Goal: Communication & Community: Answer question/provide support

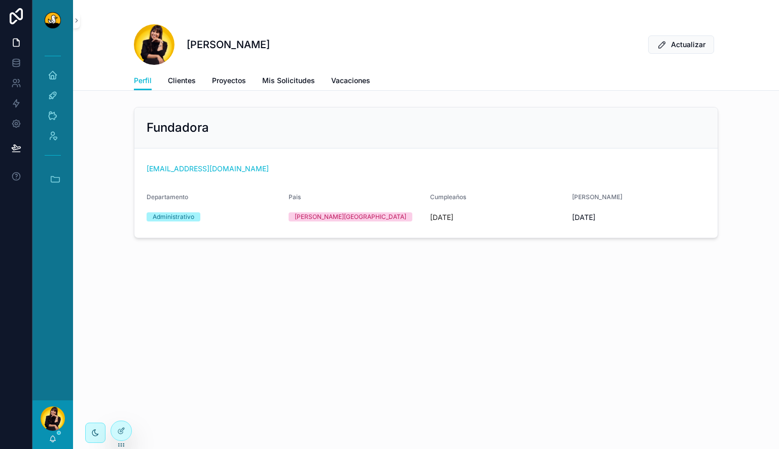
click at [388, 367] on div "[PERSON_NAME] Actualizar Perfil Perfil Clientes Proyectos Mis Solicitudes Vacac…" at bounding box center [426, 224] width 706 height 449
click at [50, 434] on div "[PERSON_NAME]" at bounding box center [52, 424] width 41 height 49
click at [51, 441] on icon "scrollable content" at bounding box center [53, 438] width 6 height 5
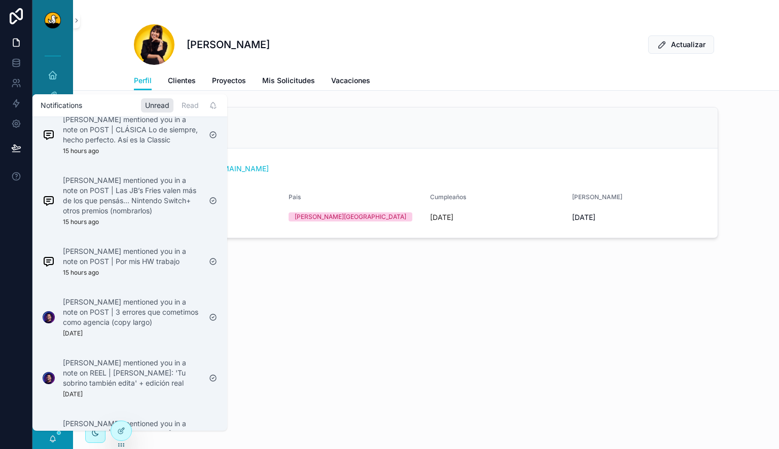
scroll to position [355, 0]
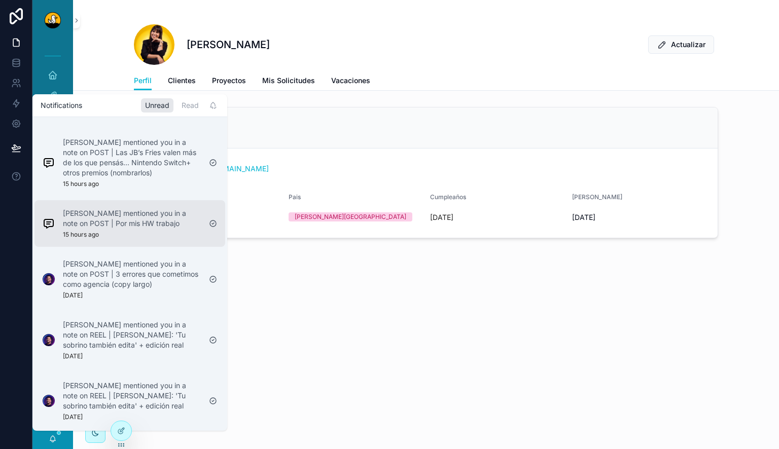
click at [132, 229] on div "[PERSON_NAME] mentioned you in a note on POST | Por mis HW trabajo 15 hours ago" at bounding box center [132, 223] width 138 height 30
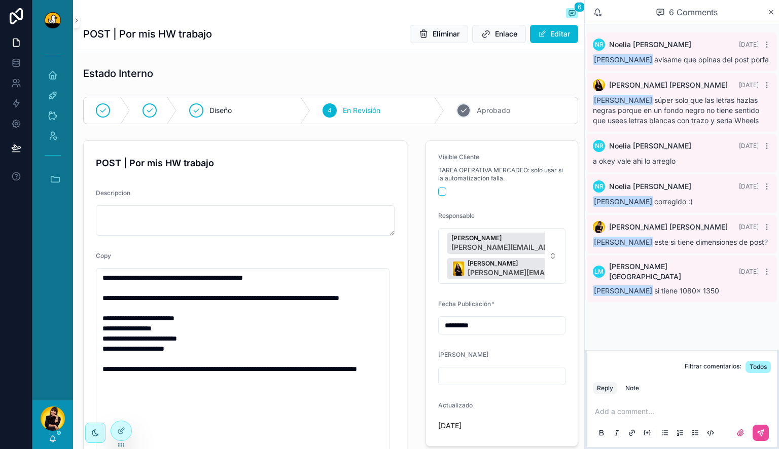
click at [477, 106] on span "Aprobado" at bounding box center [493, 110] width 33 height 10
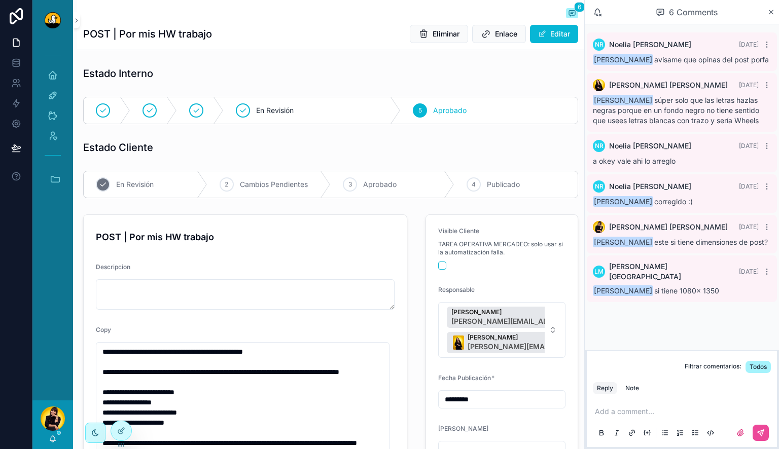
click at [145, 184] on span "En Revisión" at bounding box center [135, 184] width 38 height 10
click at [439, 267] on button "scrollable content" at bounding box center [442, 266] width 8 height 8
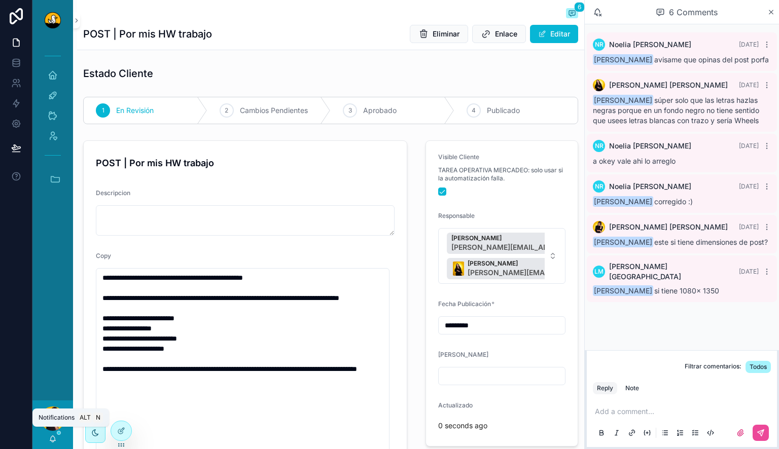
click at [56, 439] on icon "scrollable content" at bounding box center [53, 439] width 8 height 8
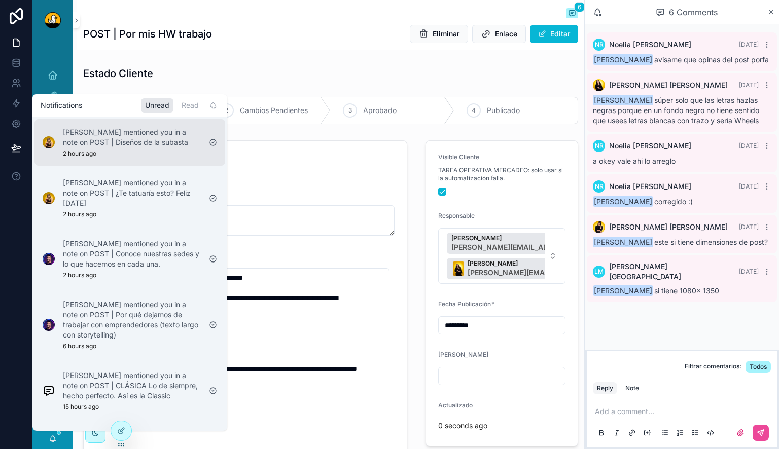
click at [98, 146] on p "[PERSON_NAME] mentioned you in a note on POST | Diseños de la subasta" at bounding box center [132, 137] width 138 height 20
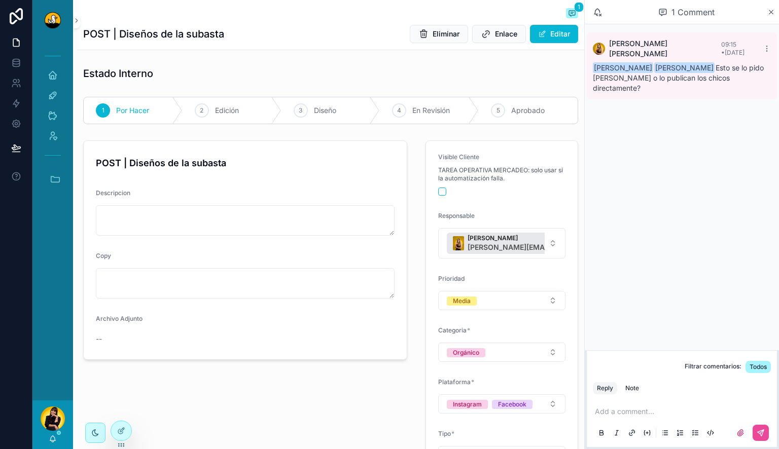
click at [662, 411] on p "scrollable content" at bounding box center [684, 412] width 178 height 10
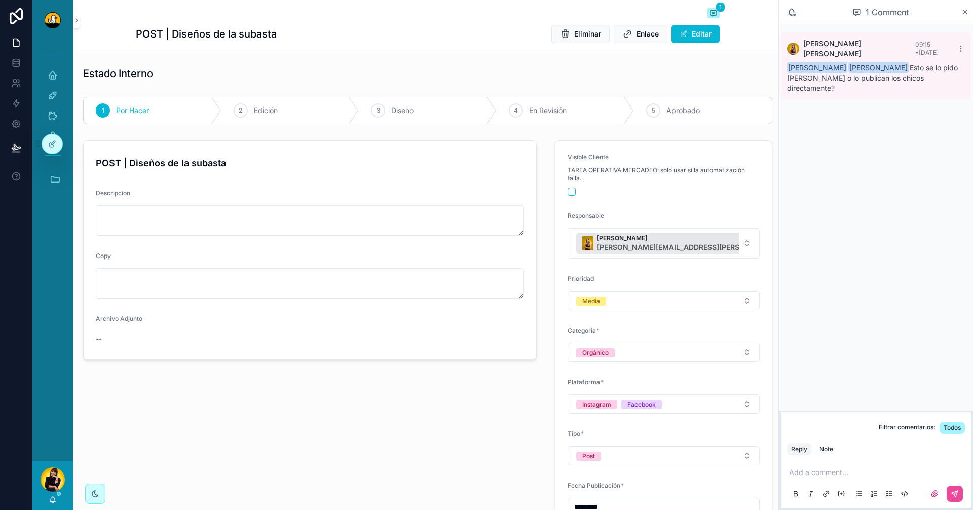
click at [778, 449] on p "scrollable content" at bounding box center [878, 472] width 178 height 10
click at [778, 447] on div "Note" at bounding box center [827, 449] width 14 height 8
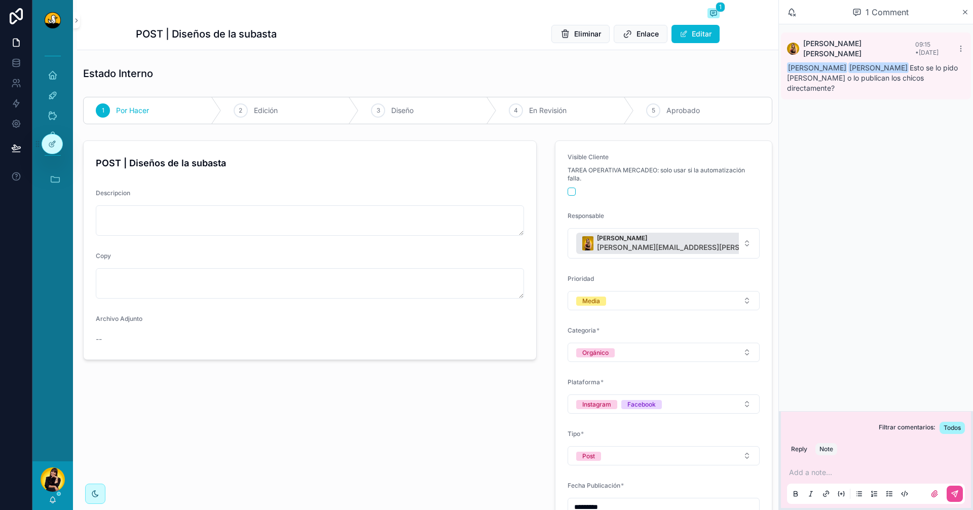
click at [778, 449] on p "scrollable content" at bounding box center [878, 472] width 178 height 10
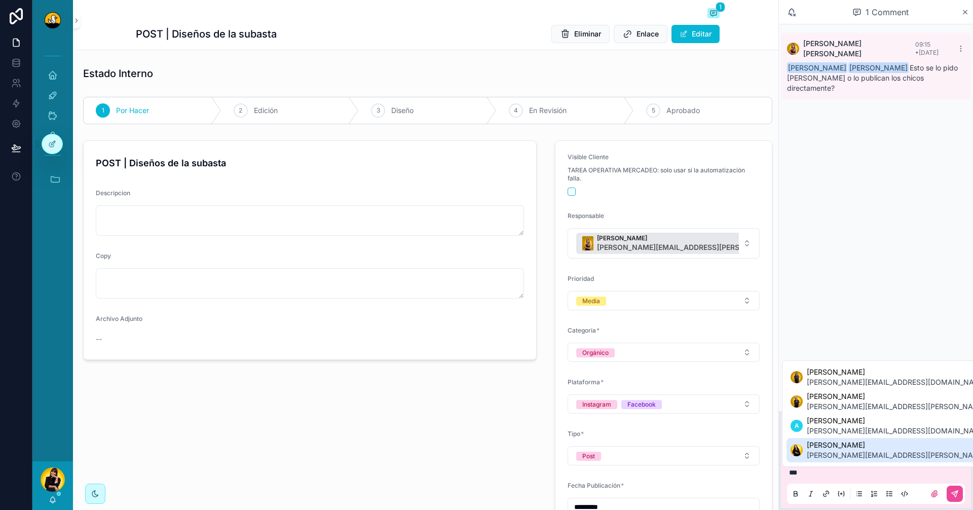
click at [778, 446] on span "[PERSON_NAME]" at bounding box center [926, 445] width 239 height 10
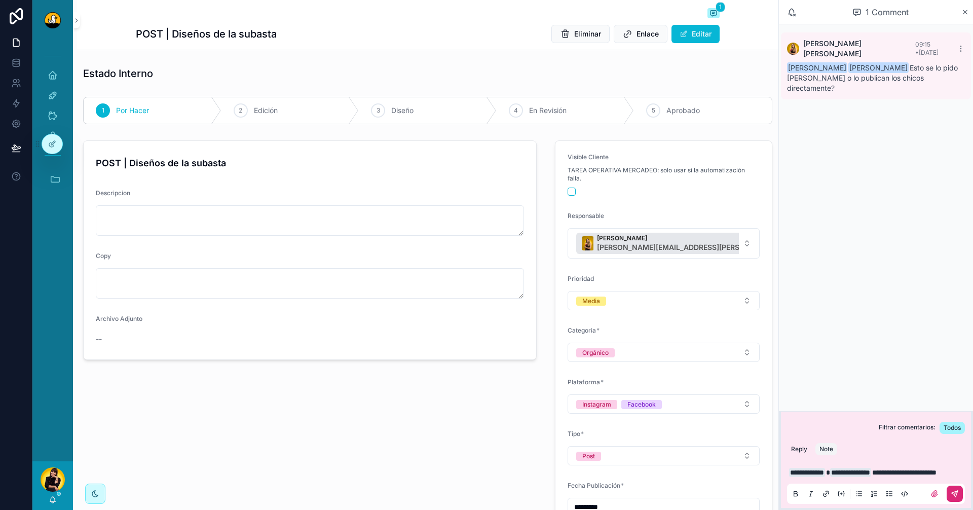
click at [778, 449] on button "scrollable content" at bounding box center [955, 494] width 16 height 16
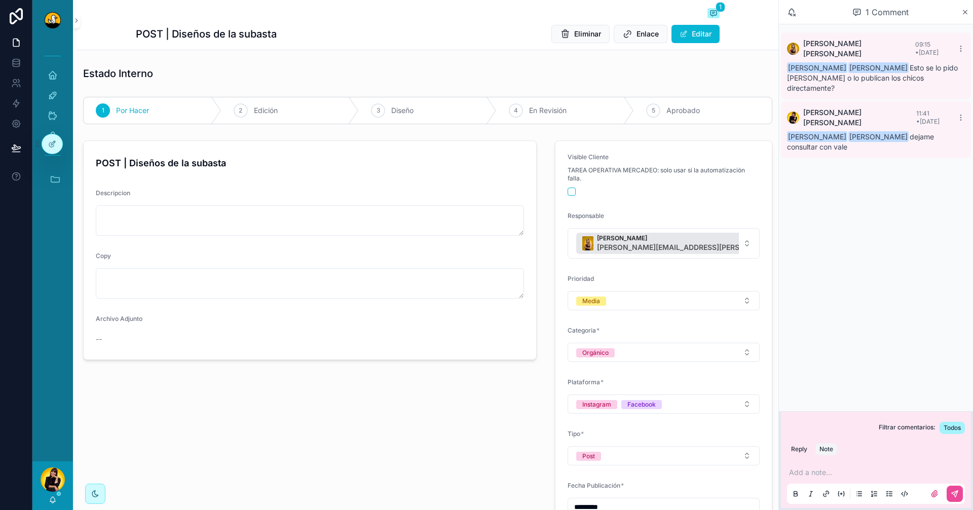
click at [57, 449] on div "[PERSON_NAME]" at bounding box center [52, 485] width 41 height 49
click at [52, 449] on icon "scrollable content" at bounding box center [53, 499] width 6 height 5
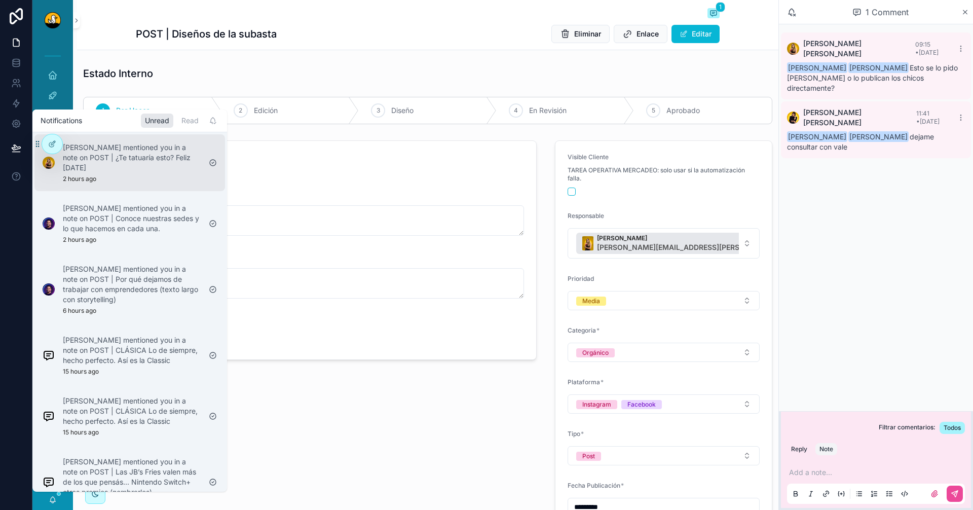
click at [154, 154] on p "[PERSON_NAME] mentioned you in a note on POST | ¿Te tatuaría esto? Feliz [DATE]" at bounding box center [132, 157] width 138 height 30
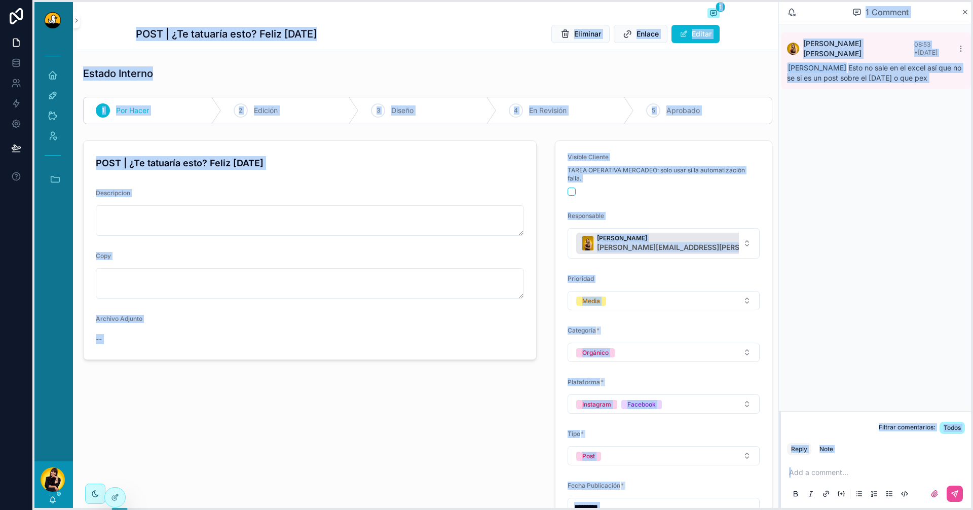
drag, startPoint x: 38, startPoint y: 142, endPoint x: 31, endPoint y: 495, distance: 353.4
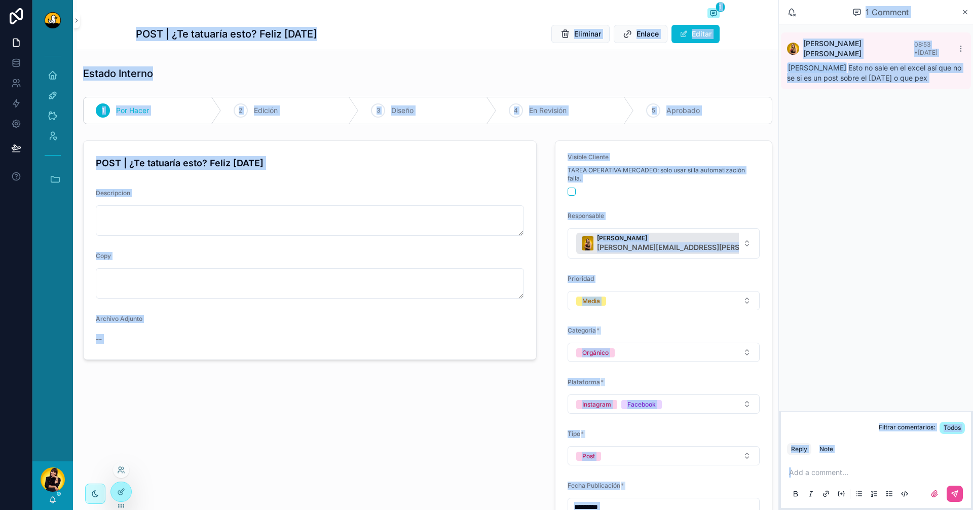
click at [778, 210] on div "[PERSON_NAME] 08:53 • [DATE] [PERSON_NAME] Esto no sale en el excel así que no …" at bounding box center [876, 217] width 194 height 387
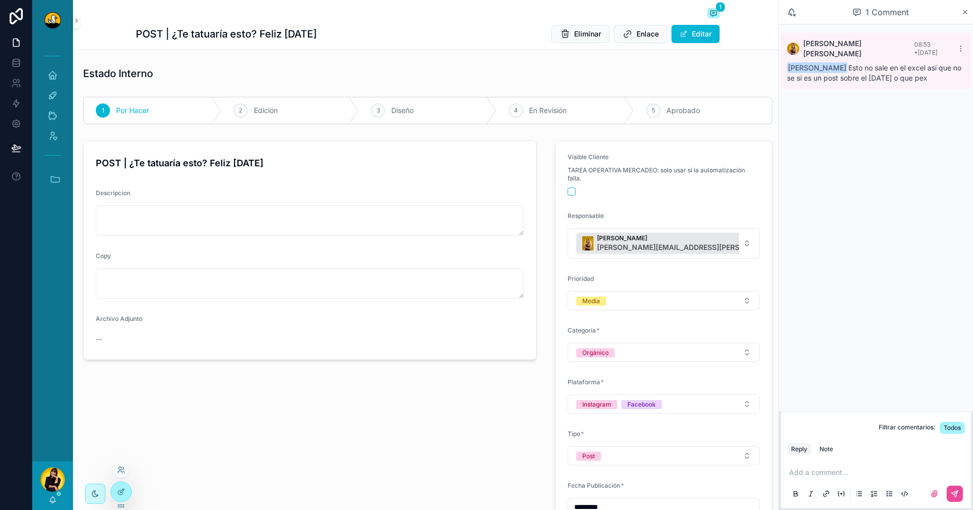
scroll to position [203, 0]
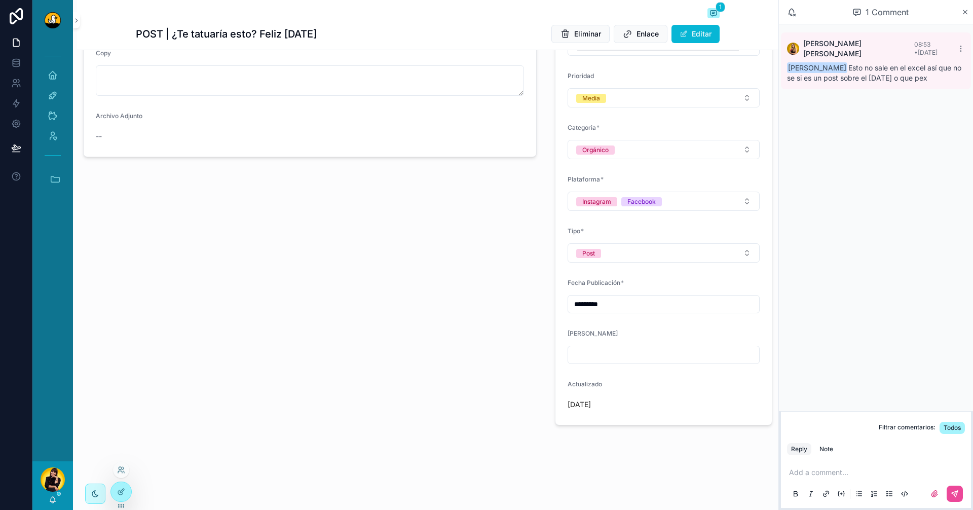
click at [778, 449] on div "Add a comment..." at bounding box center [876, 482] width 190 height 51
click at [778, 449] on p "scrollable content" at bounding box center [878, 472] width 178 height 10
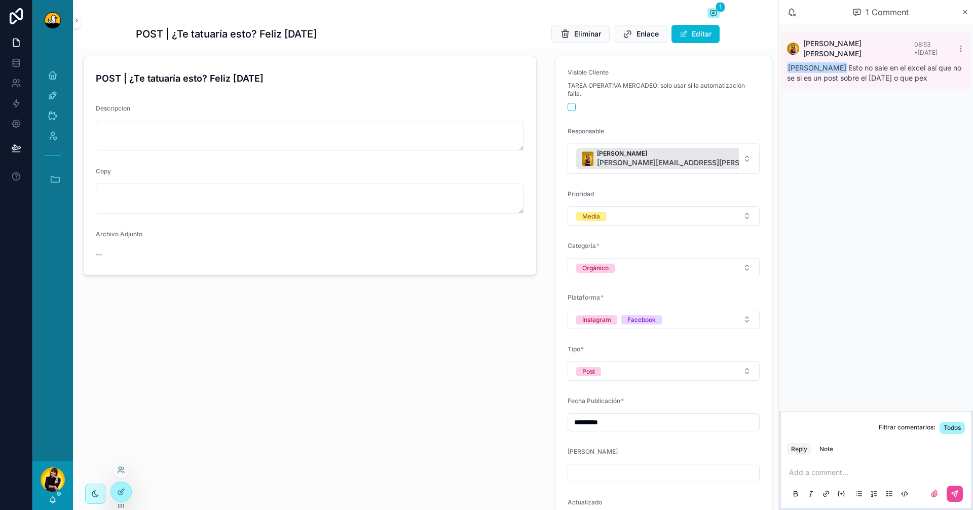
scroll to position [0, 0]
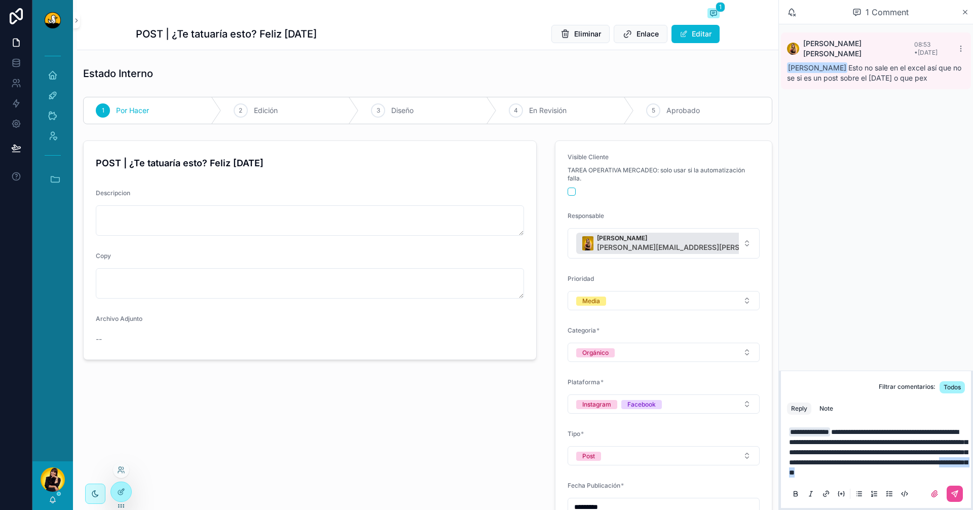
drag, startPoint x: 843, startPoint y: 473, endPoint x: 927, endPoint y: 475, distance: 83.7
click at [778, 449] on p "**********" at bounding box center [878, 452] width 178 height 51
click at [778, 405] on div "Note" at bounding box center [827, 409] width 14 height 8
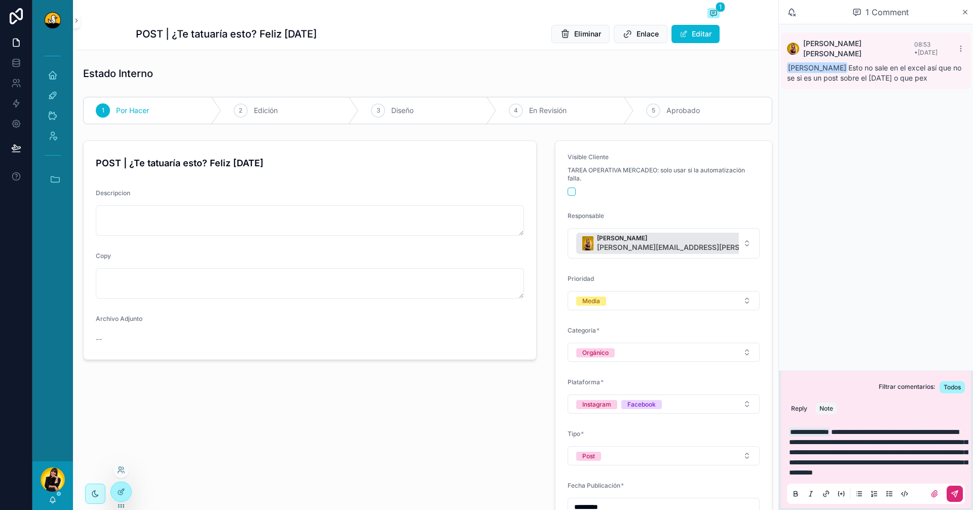
click at [778, 449] on icon "scrollable content" at bounding box center [955, 494] width 8 height 8
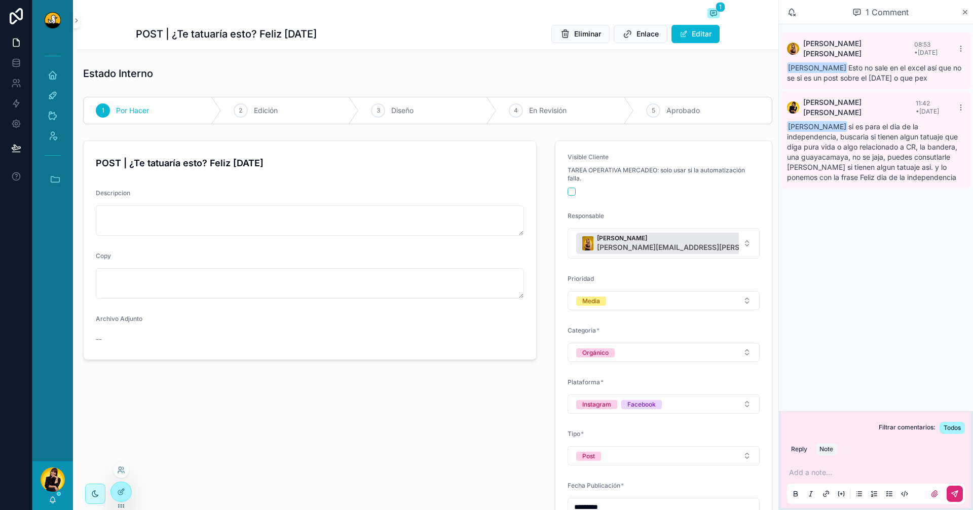
click at [397, 420] on div "POST | ¿Te tatuaría esto? Feliz [DATE] Descripcion Copy Archivo Adjunto --" at bounding box center [310, 384] width 466 height 496
click at [51, 449] on icon "scrollable content" at bounding box center [53, 499] width 6 height 5
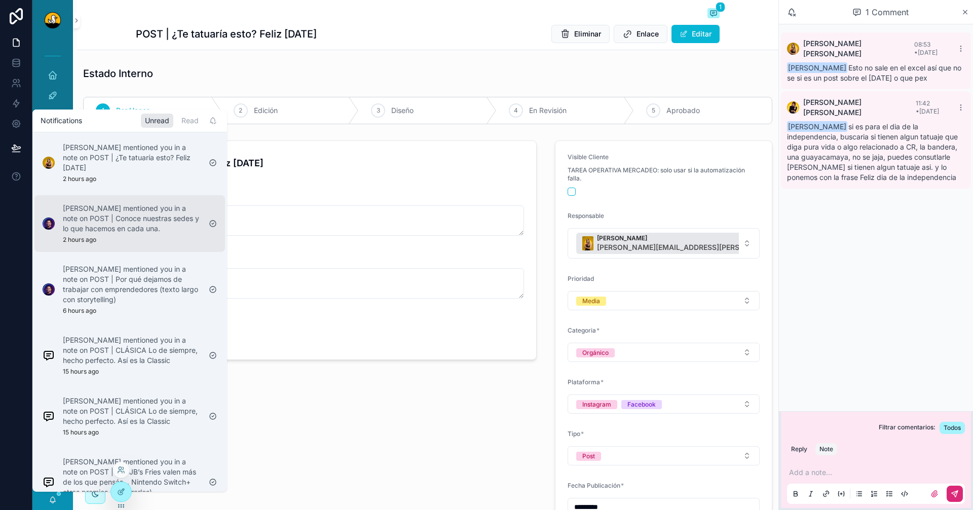
click at [143, 212] on p "[PERSON_NAME] mentioned you in a note on POST | Conoce nuestras sedes y lo que …" at bounding box center [132, 218] width 138 height 30
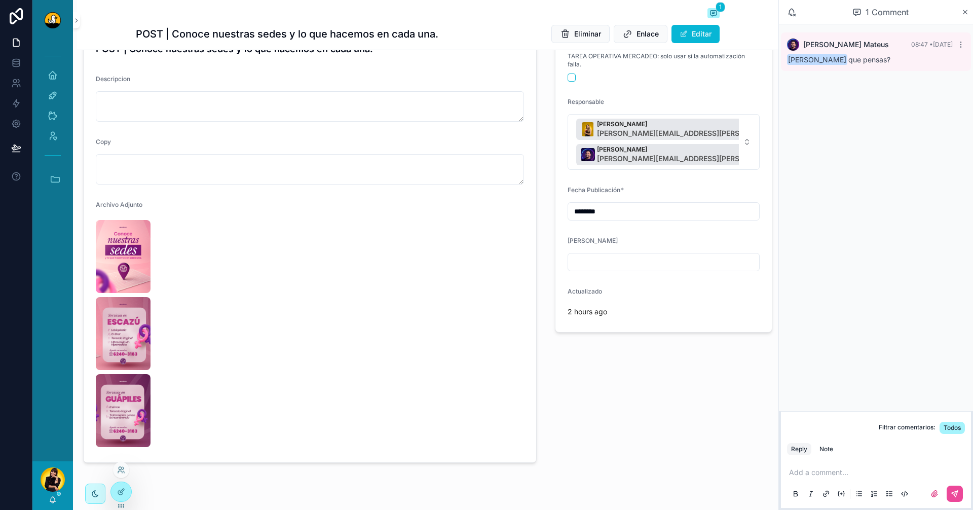
scroll to position [152, 0]
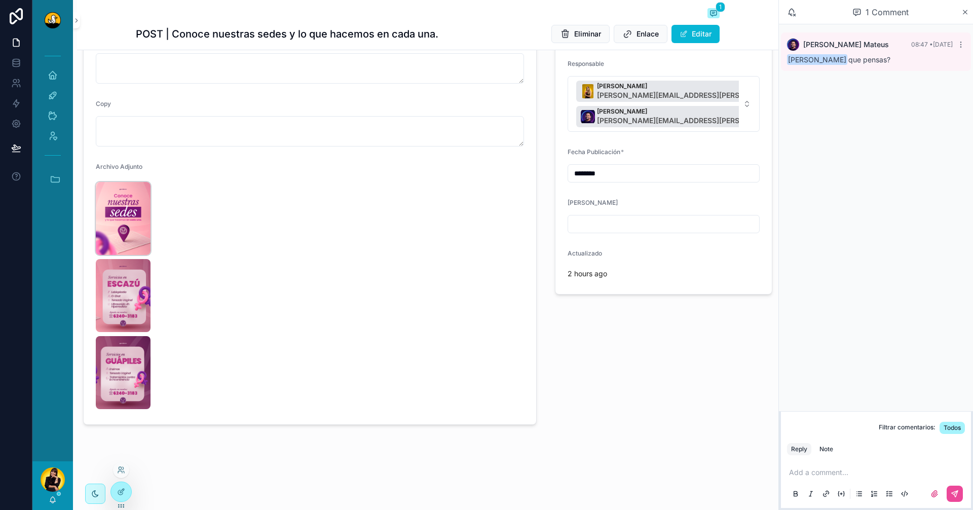
click at [107, 213] on img "scrollable content" at bounding box center [123, 218] width 55 height 73
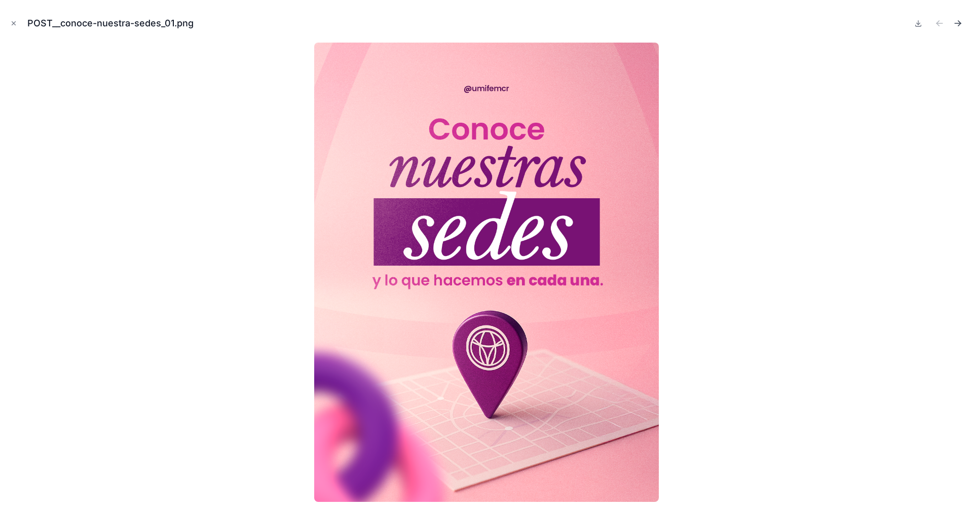
click at [778, 26] on icon "Next file" at bounding box center [958, 23] width 10 height 10
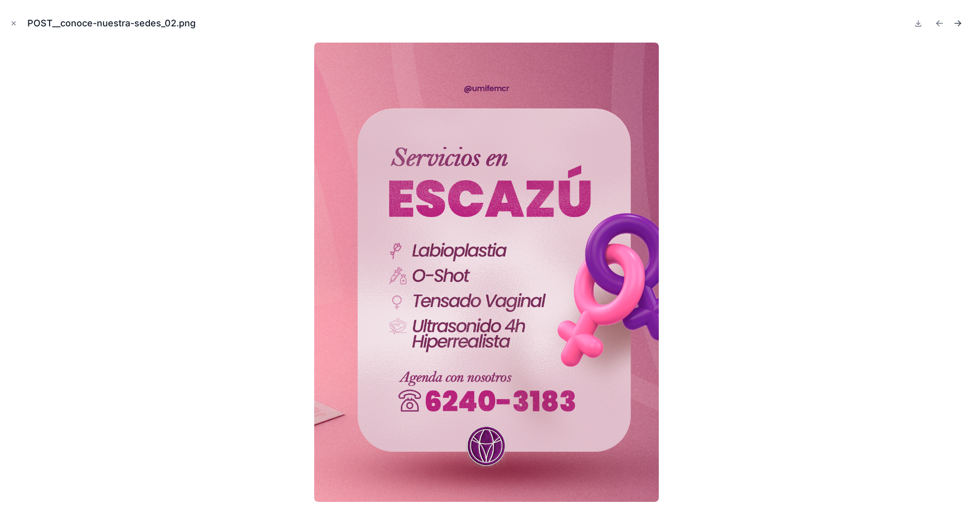
click at [778, 26] on icon "Next file" at bounding box center [958, 23] width 10 height 10
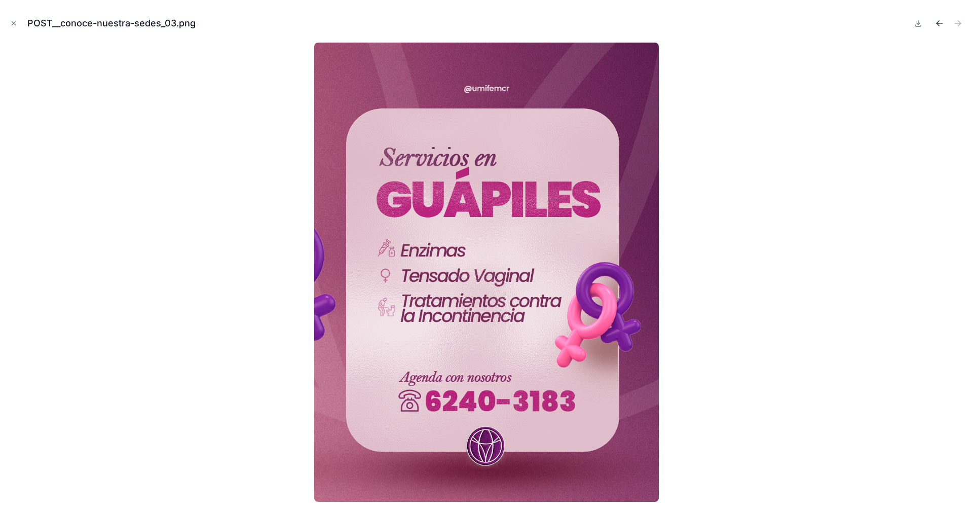
click at [778, 23] on icon "Previous file" at bounding box center [940, 23] width 10 height 10
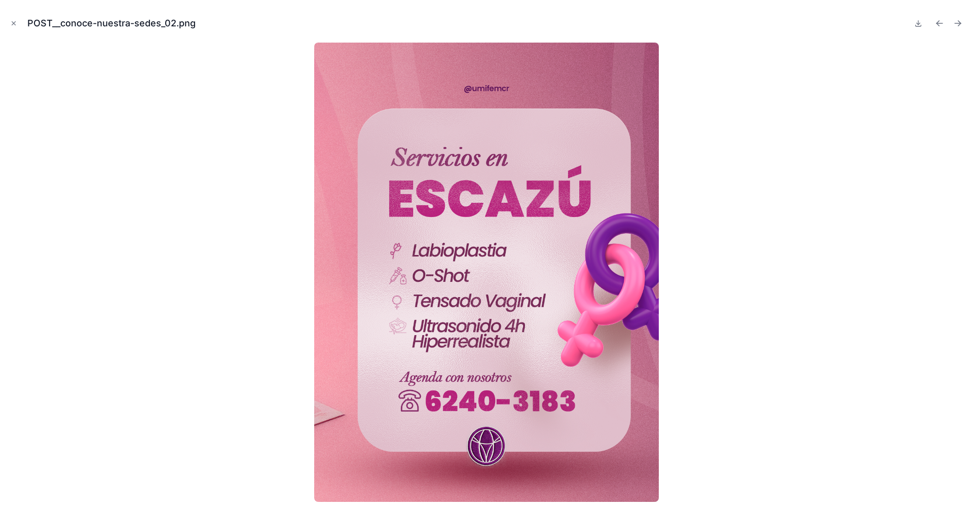
click at [778, 23] on icon "Previous file" at bounding box center [940, 23] width 10 height 10
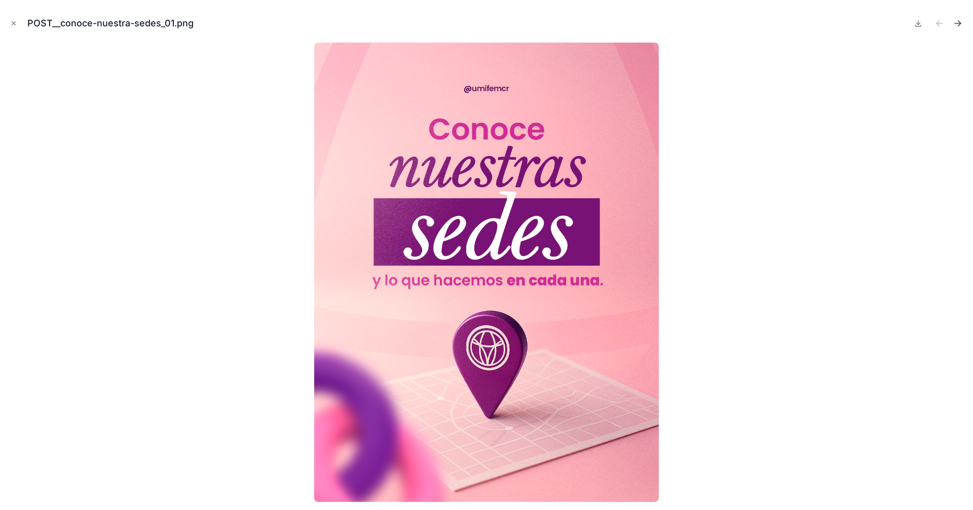
click at [778, 23] on icon "Next file" at bounding box center [958, 23] width 10 height 10
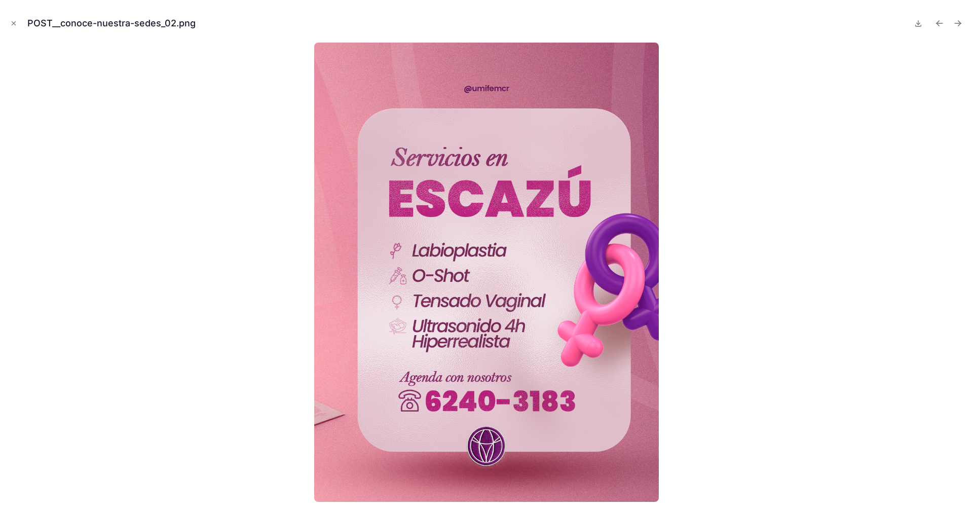
click at [778, 23] on icon "Next file" at bounding box center [958, 23] width 10 height 10
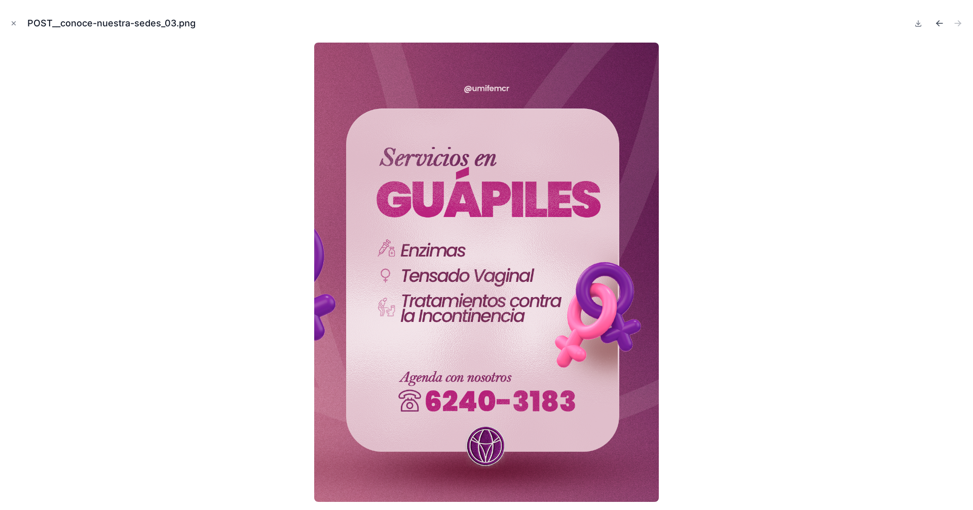
click at [778, 22] on icon "Previous file" at bounding box center [940, 23] width 10 height 10
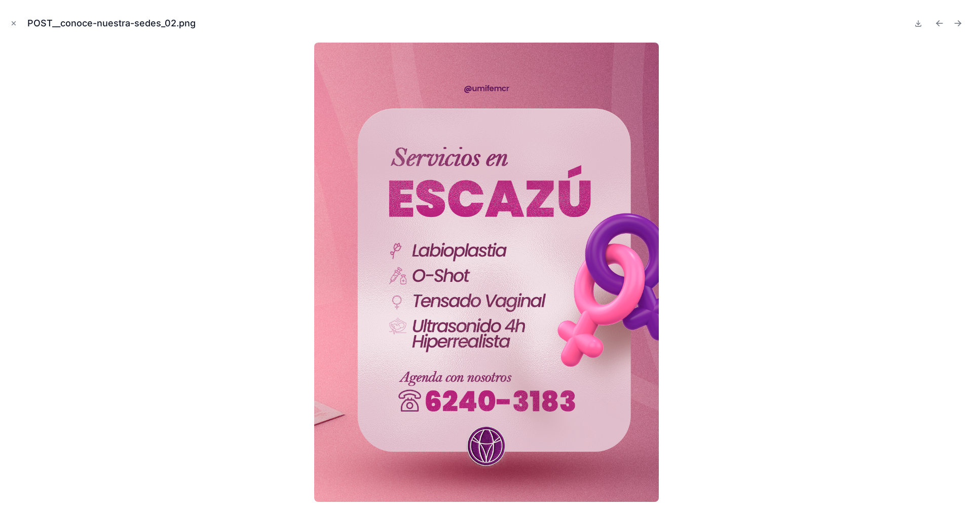
click at [778, 22] on icon "Previous file" at bounding box center [940, 23] width 10 height 10
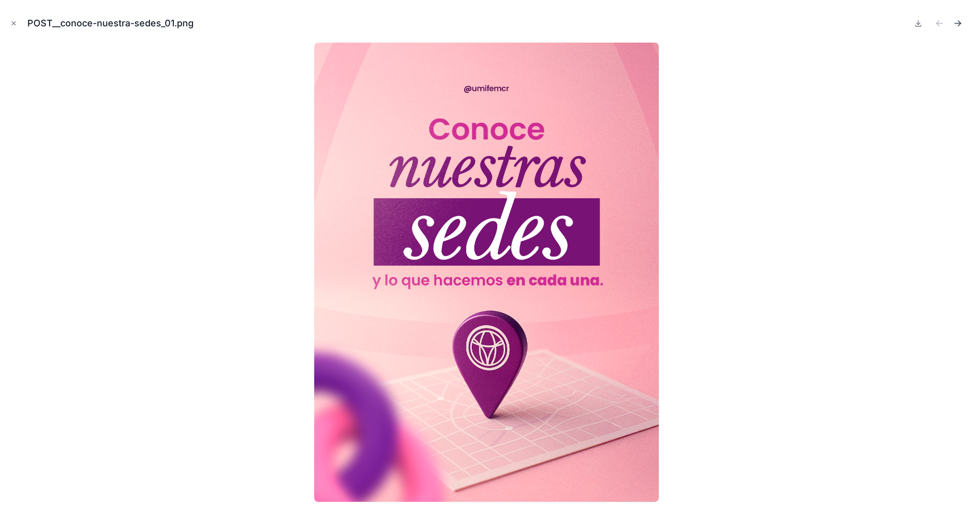
click at [778, 28] on icon "Next file" at bounding box center [958, 23] width 10 height 10
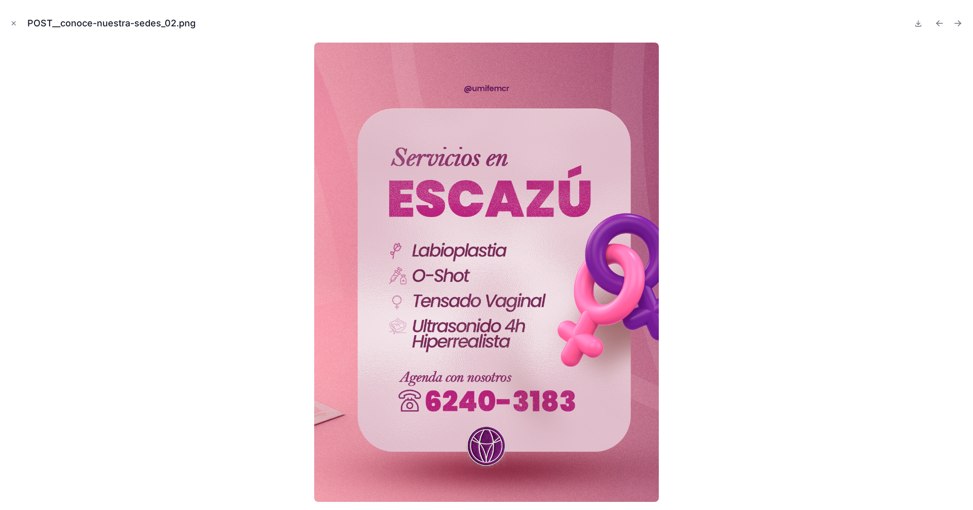
click at [778, 28] on icon "Next file" at bounding box center [958, 23] width 10 height 10
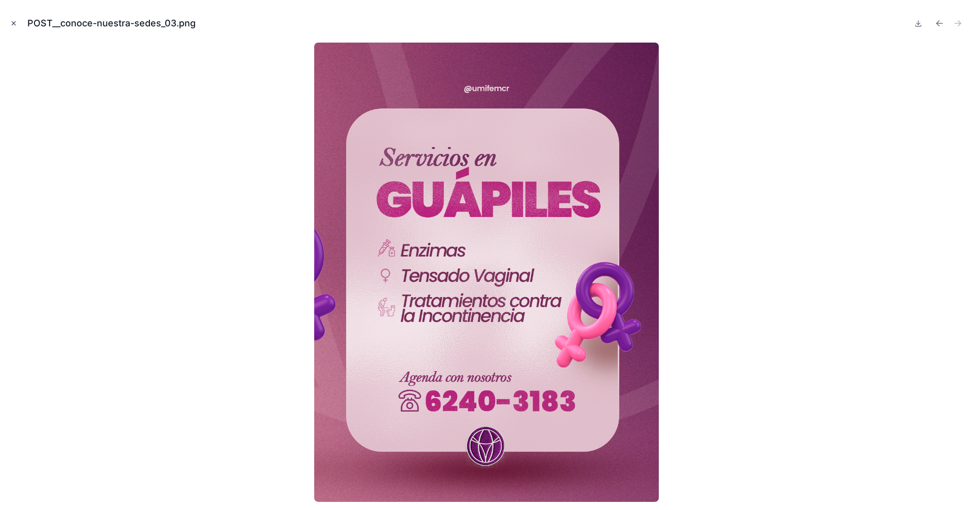
click at [13, 21] on icon "Close modal" at bounding box center [13, 23] width 7 height 7
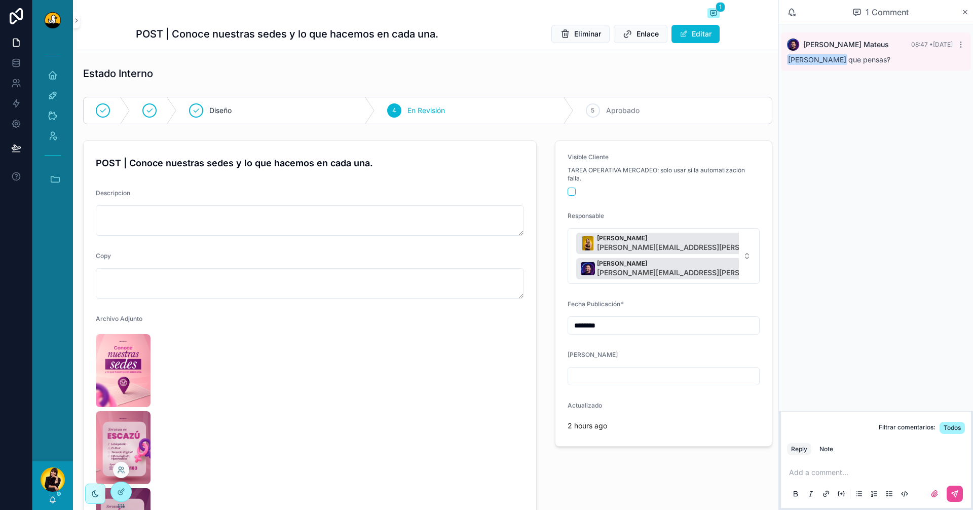
click at [778, 449] on p "scrollable content" at bounding box center [878, 472] width 178 height 10
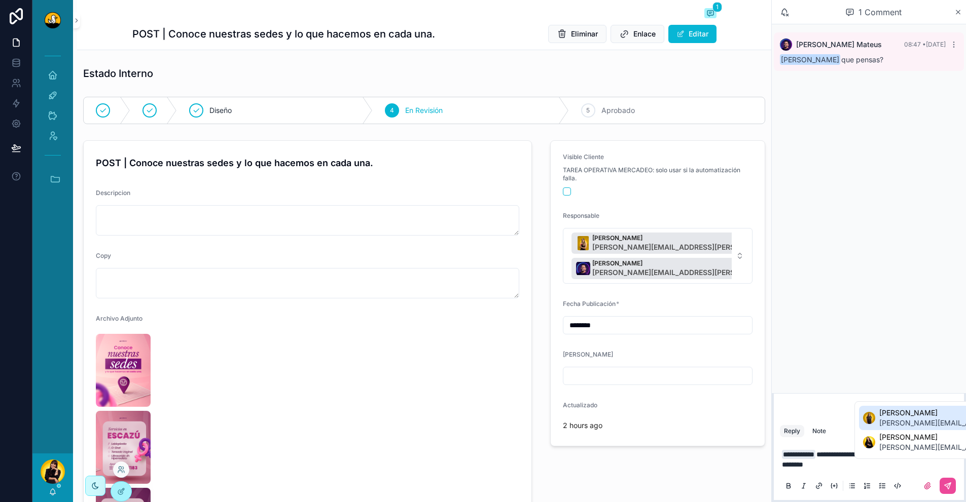
click at [778, 412] on span "[PERSON_NAME]" at bounding box center [969, 413] width 180 height 10
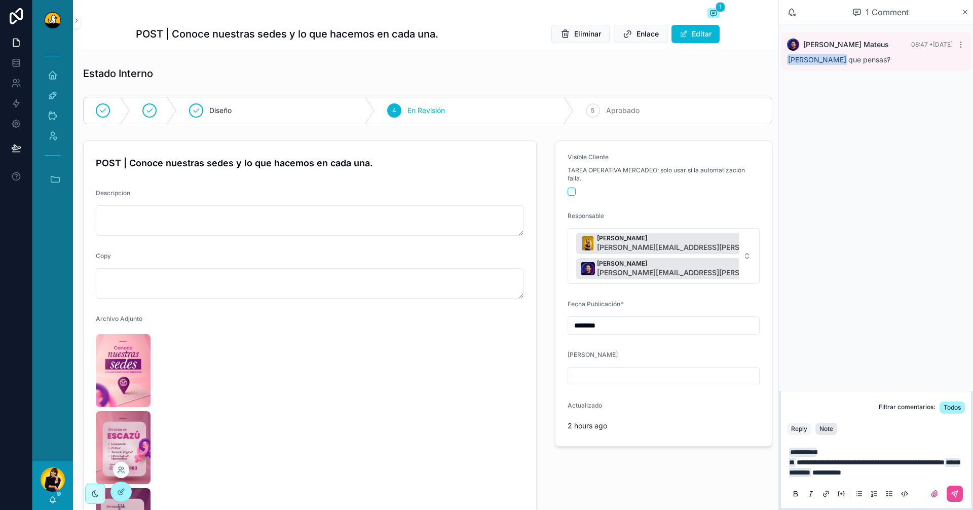
click at [778, 433] on div "Note" at bounding box center [827, 429] width 14 height 8
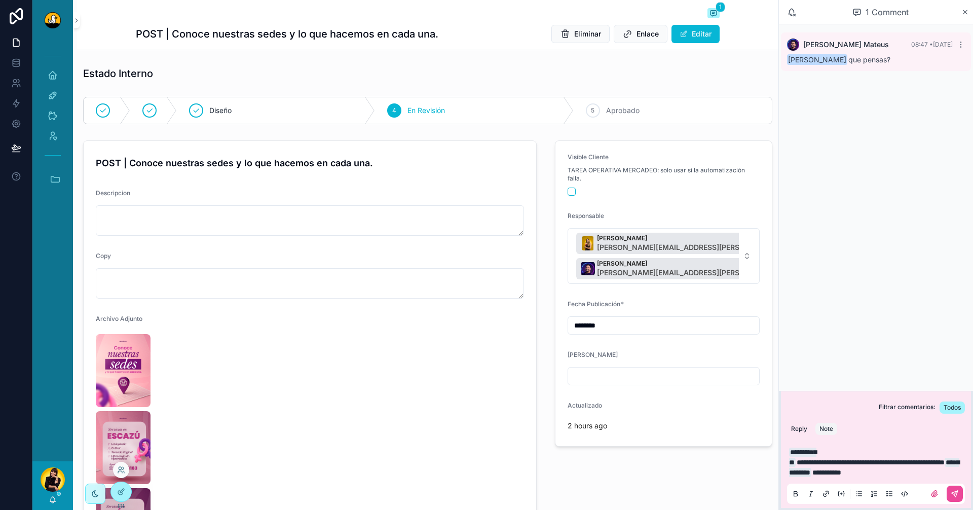
click at [778, 449] on p "**********" at bounding box center [878, 462] width 178 height 30
click at [778, 449] on icon "scrollable content" at bounding box center [955, 494] width 8 height 8
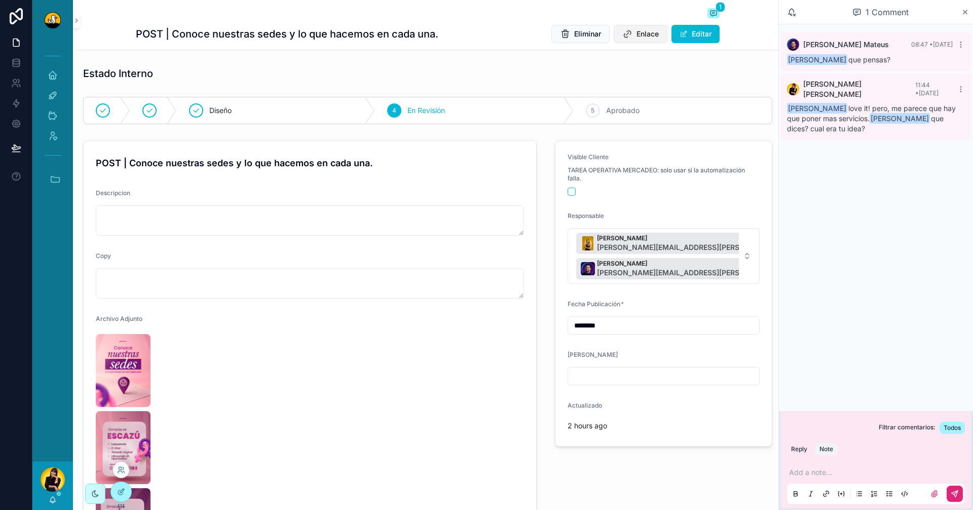
click at [629, 31] on button "Enlace" at bounding box center [641, 34] width 54 height 18
click at [51, 449] on icon "scrollable content" at bounding box center [53, 499] width 6 height 5
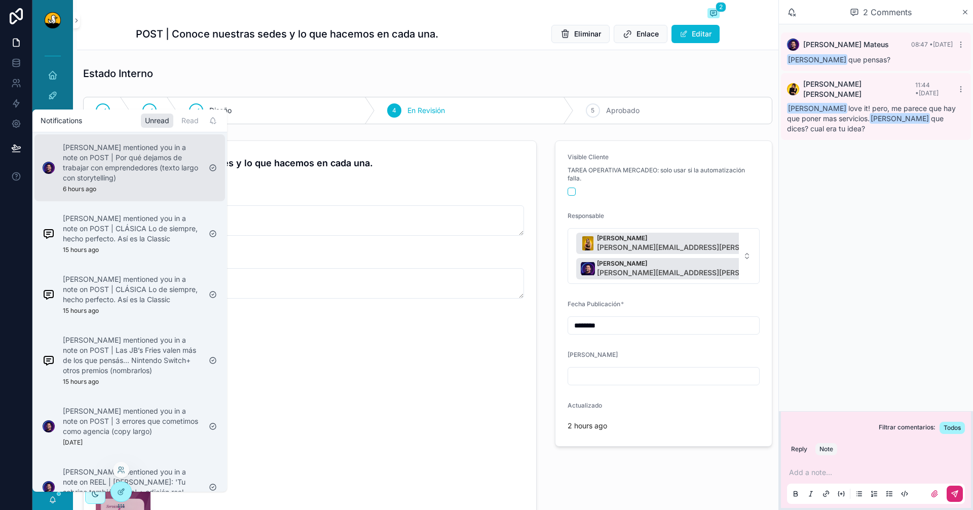
click at [148, 170] on p "[PERSON_NAME] mentioned you in a note on POST | Por qué dejamos de trabajar con…" at bounding box center [132, 162] width 138 height 41
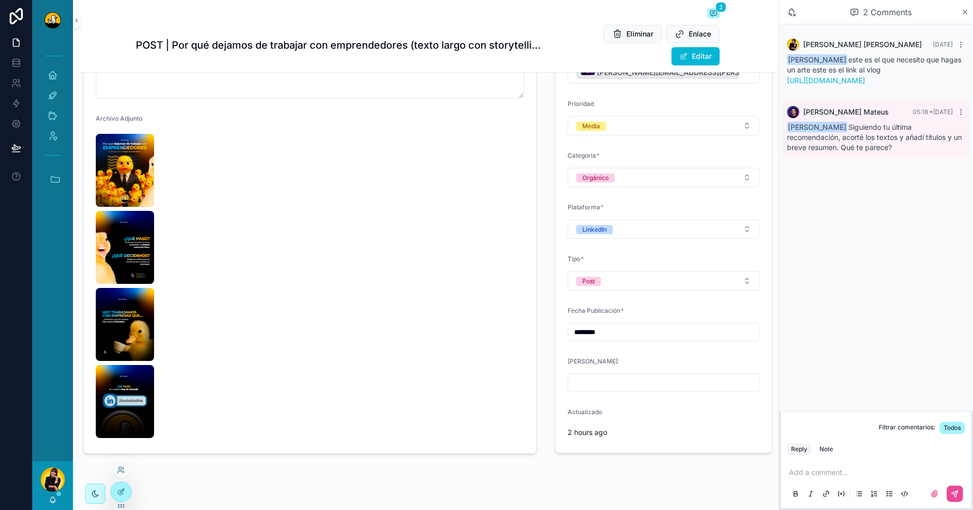
scroll to position [251, 0]
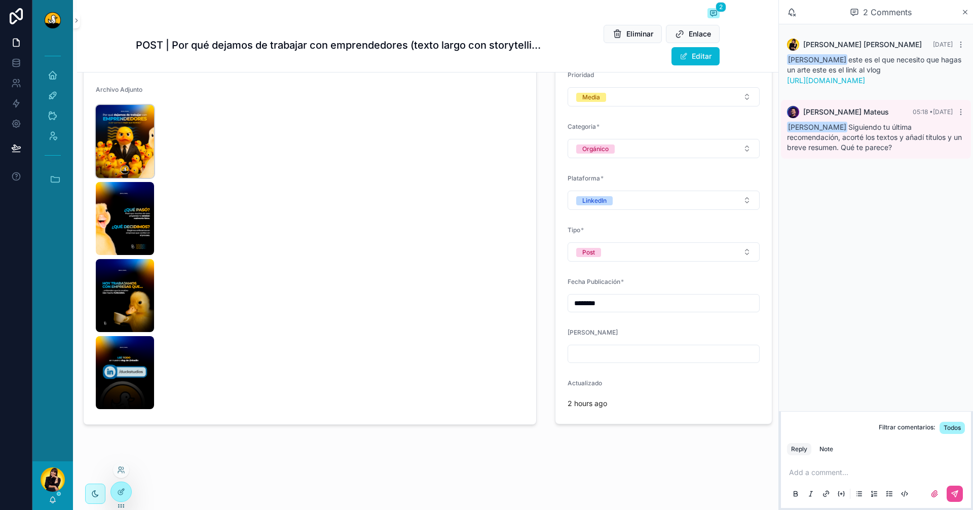
click at [121, 154] on img "scrollable content" at bounding box center [125, 141] width 58 height 73
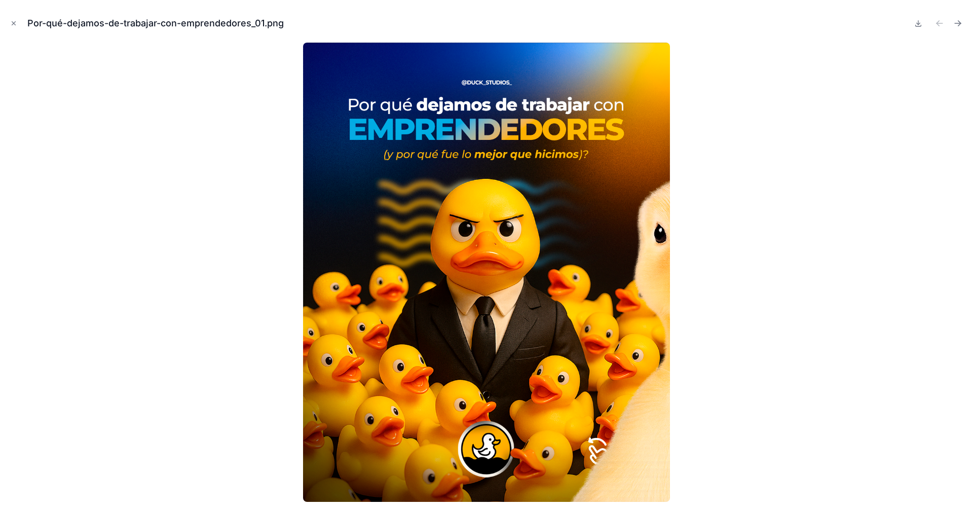
click at [778, 275] on div at bounding box center [486, 272] width 957 height 459
click at [12, 22] on icon "Close modal" at bounding box center [13, 23] width 7 height 7
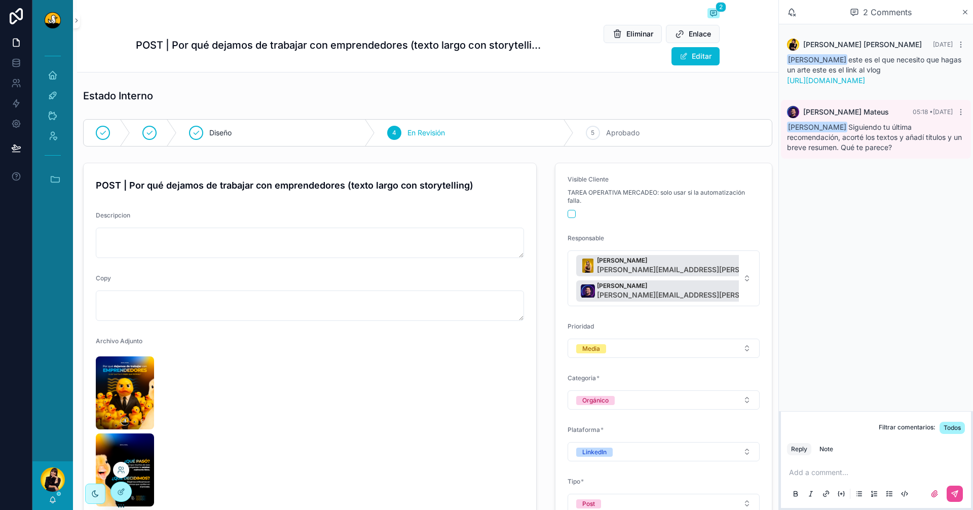
click at [778, 449] on p "scrollable content" at bounding box center [878, 472] width 178 height 10
click at [778, 445] on div "Note" at bounding box center [827, 449] width 14 height 8
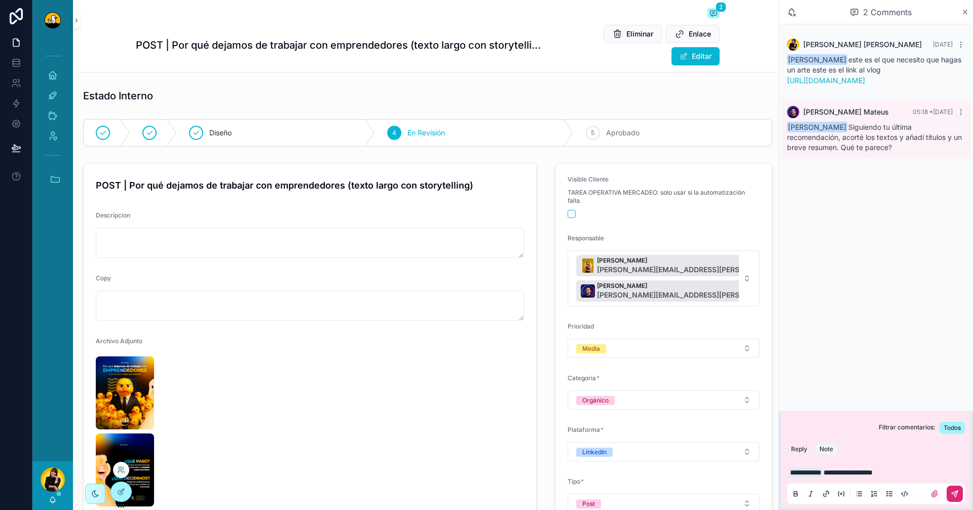
click at [778, 449] on button "scrollable content" at bounding box center [955, 494] width 16 height 16
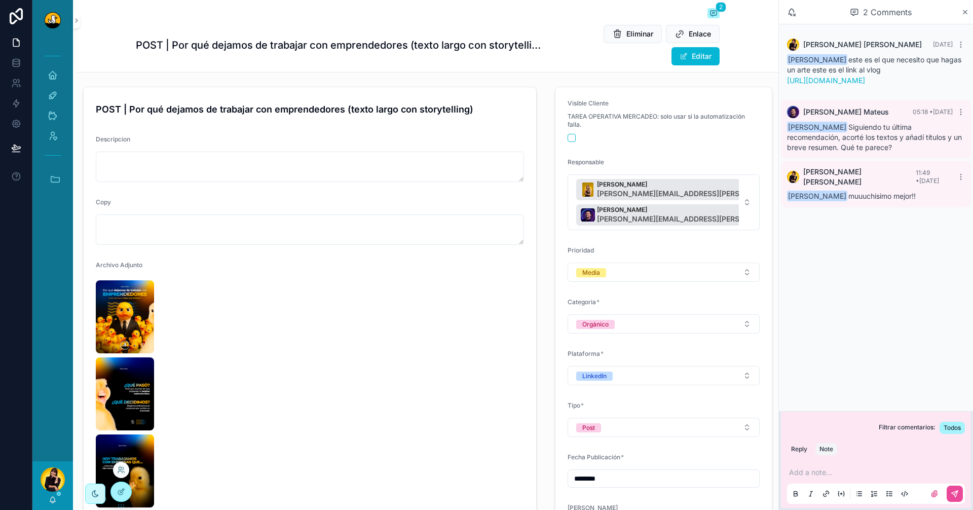
scroll to position [49, 0]
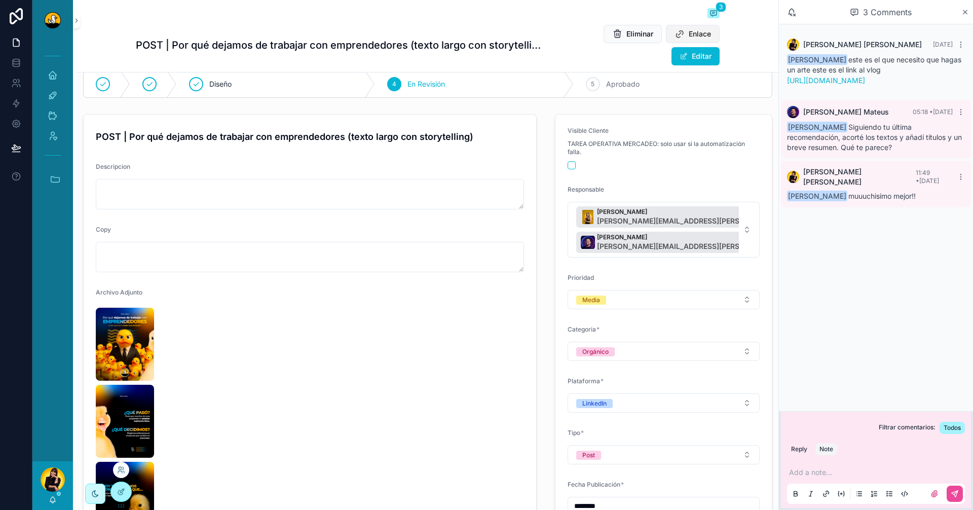
click at [692, 35] on span "Enlace" at bounding box center [700, 34] width 22 height 10
click at [48, 449] on div "[PERSON_NAME]" at bounding box center [52, 485] width 41 height 49
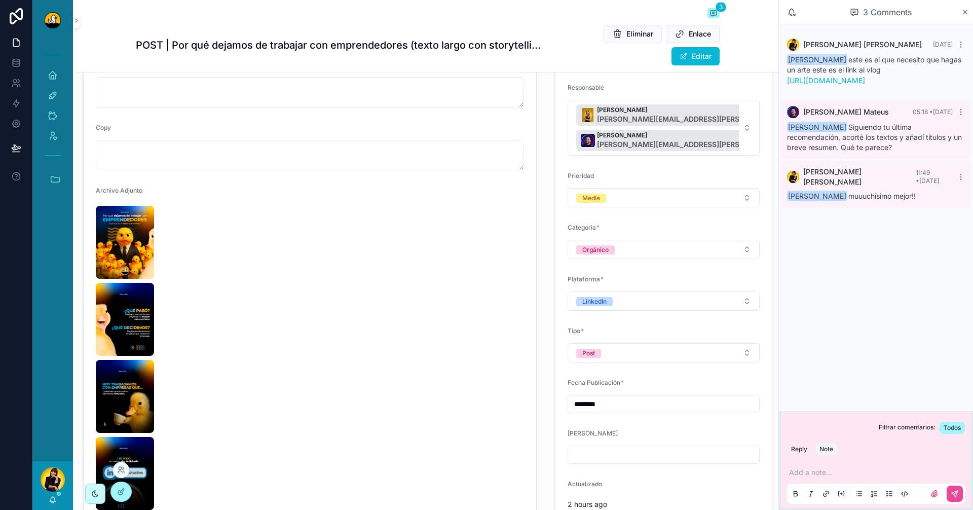
scroll to position [150, 0]
click at [55, 449] on icon "scrollable content" at bounding box center [53, 499] width 6 height 5
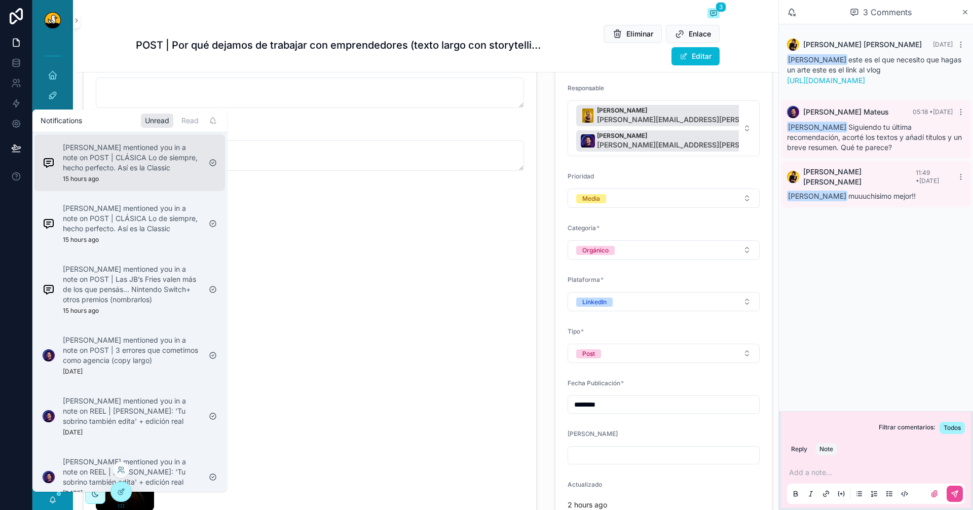
click at [158, 169] on p "[PERSON_NAME] mentioned you in a note on POST | CLÁSICA Lo de siempre, hecho pe…" at bounding box center [132, 157] width 138 height 30
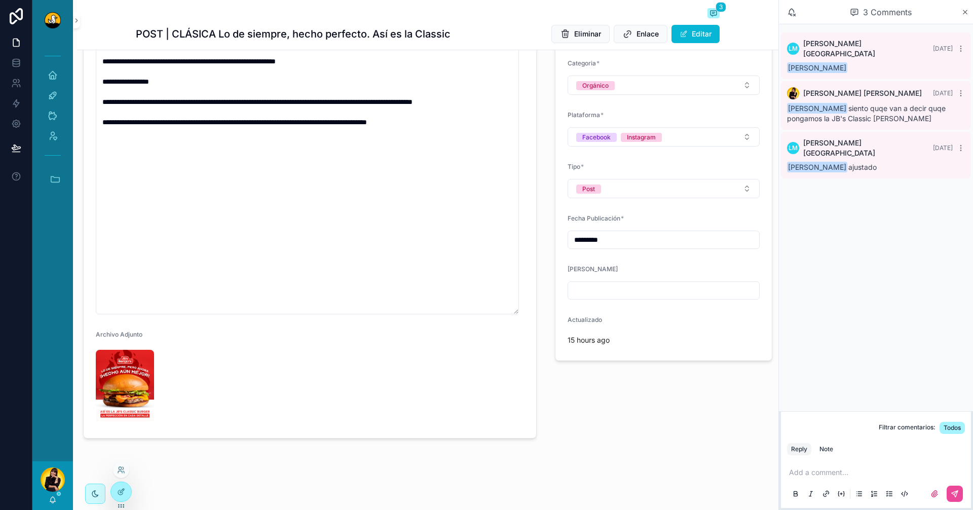
scroll to position [281, 0]
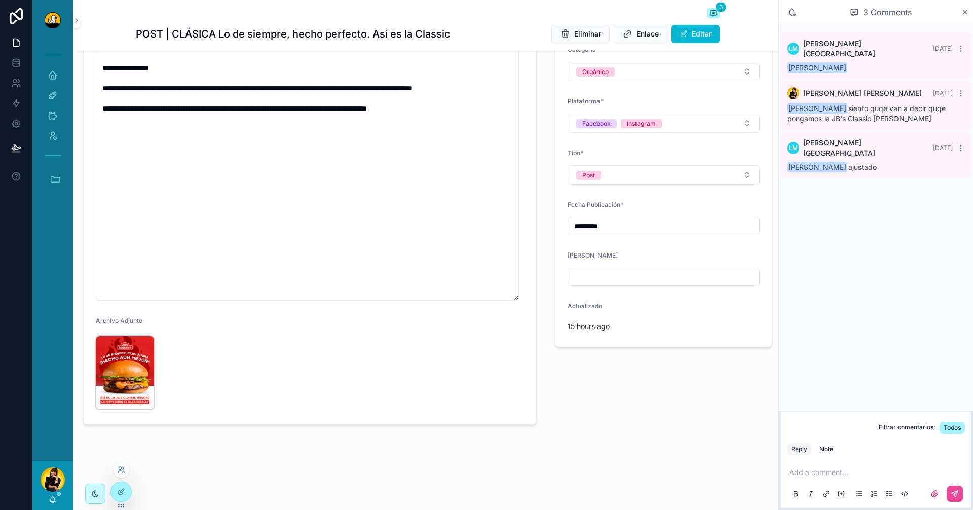
click at [139, 381] on img "scrollable content" at bounding box center [125, 372] width 58 height 73
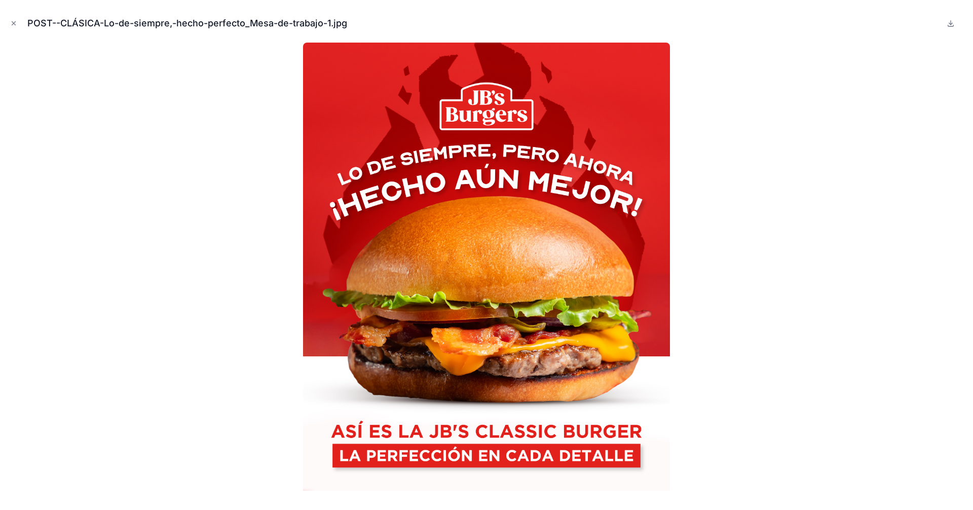
click at [264, 330] on div at bounding box center [486, 272] width 957 height 459
click at [11, 19] on button "Close modal" at bounding box center [13, 23] width 11 height 11
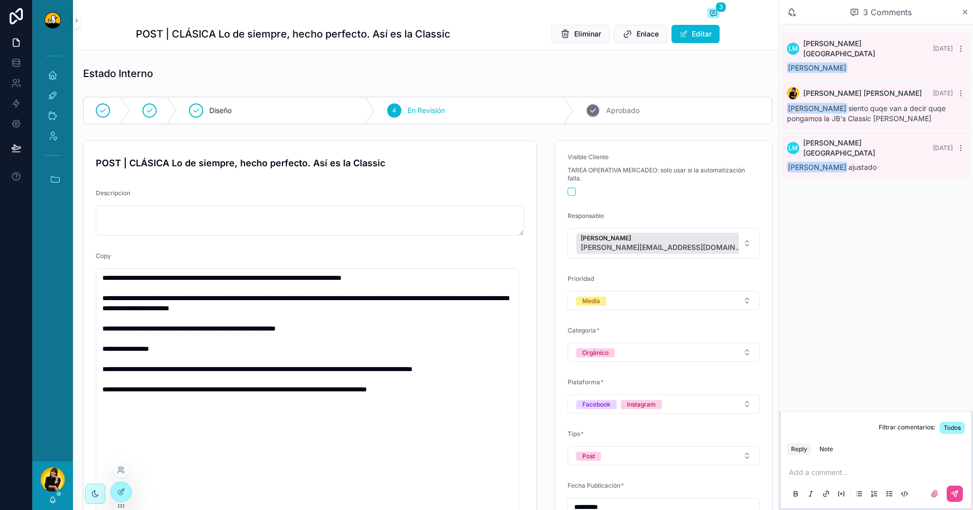
click at [588, 101] on div "5 Aprobado" at bounding box center [673, 110] width 198 height 26
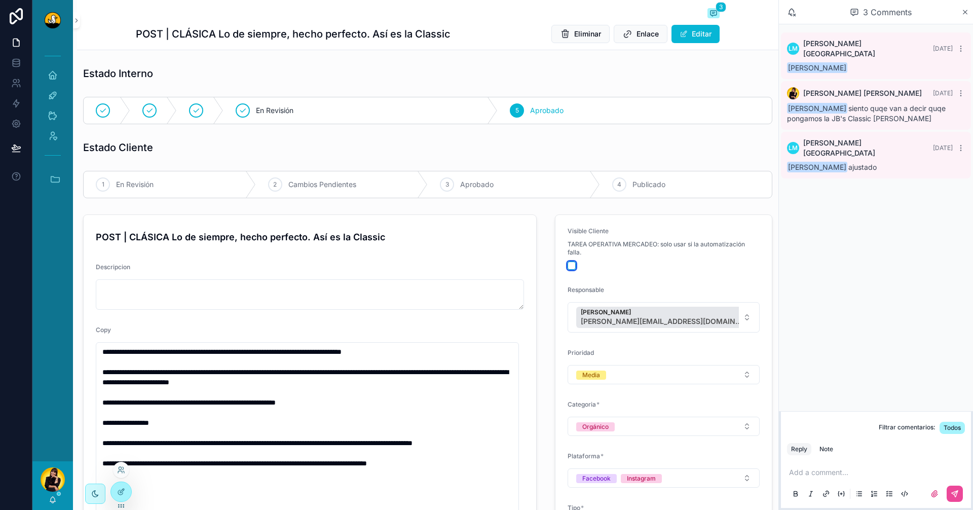
click at [568, 266] on button "scrollable content" at bounding box center [572, 266] width 8 height 8
click at [174, 189] on div "1 En Revisión" at bounding box center [170, 184] width 172 height 26
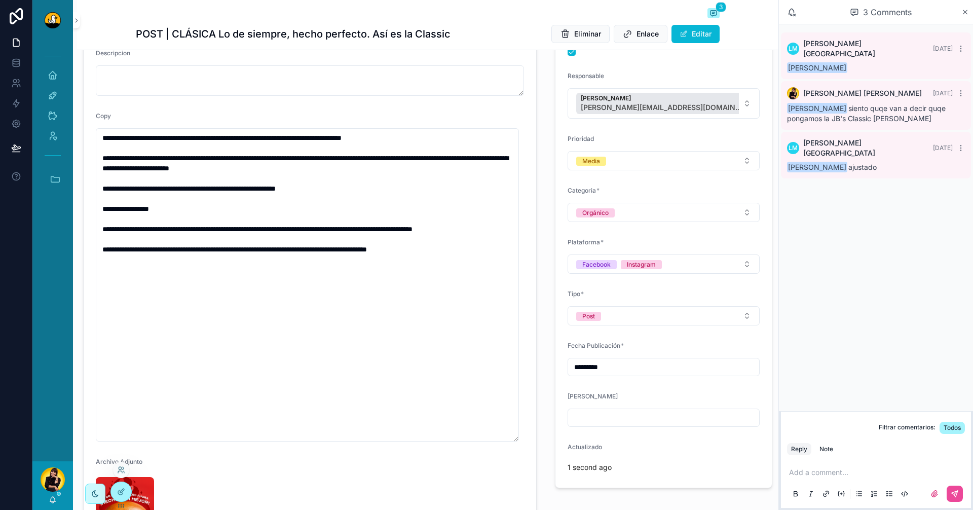
scroll to position [78, 0]
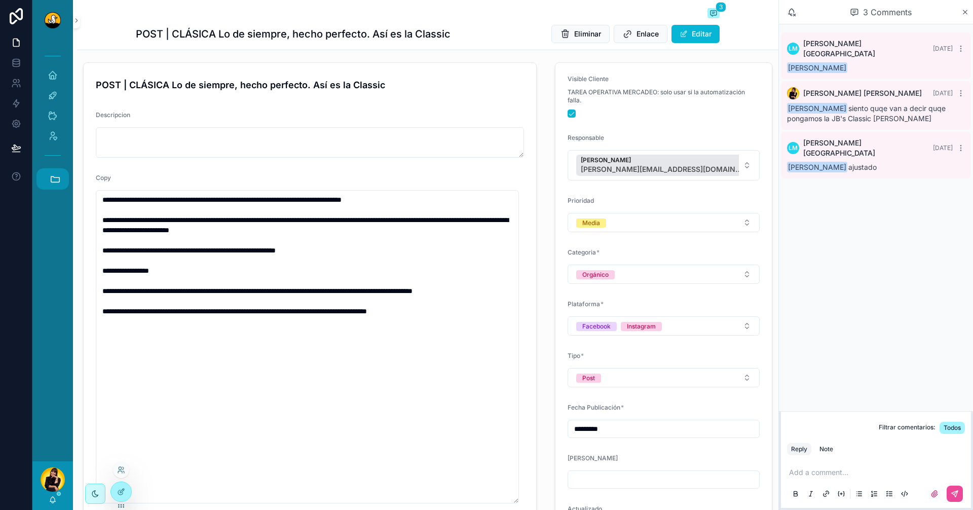
click at [59, 181] on icon "scrollable content" at bounding box center [55, 179] width 9 height 6
click at [53, 449] on icon "scrollable content" at bounding box center [53, 499] width 6 height 5
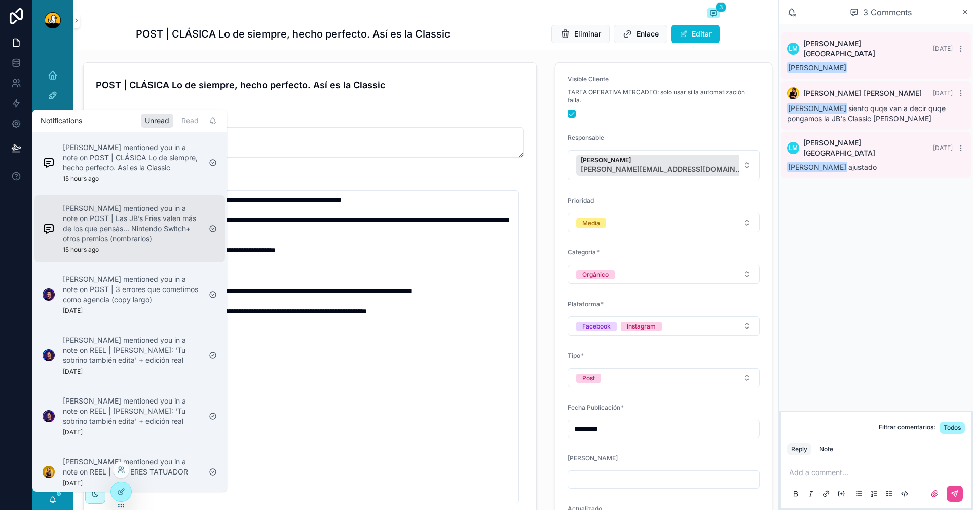
click at [106, 216] on p "[PERSON_NAME] mentioned you in a note on POST | Las JB’s Fries valen más de los…" at bounding box center [132, 223] width 138 height 41
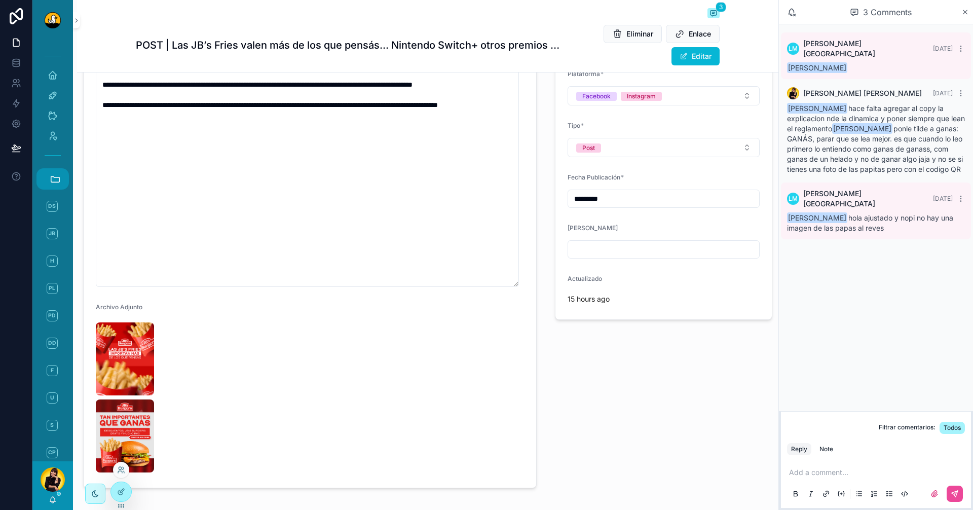
scroll to position [394, 0]
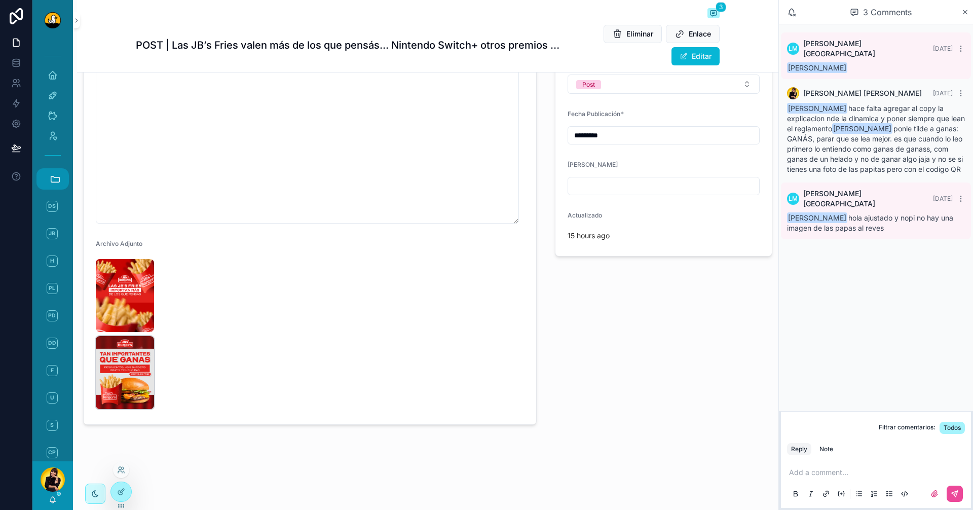
click at [131, 360] on img "scrollable content" at bounding box center [125, 372] width 58 height 73
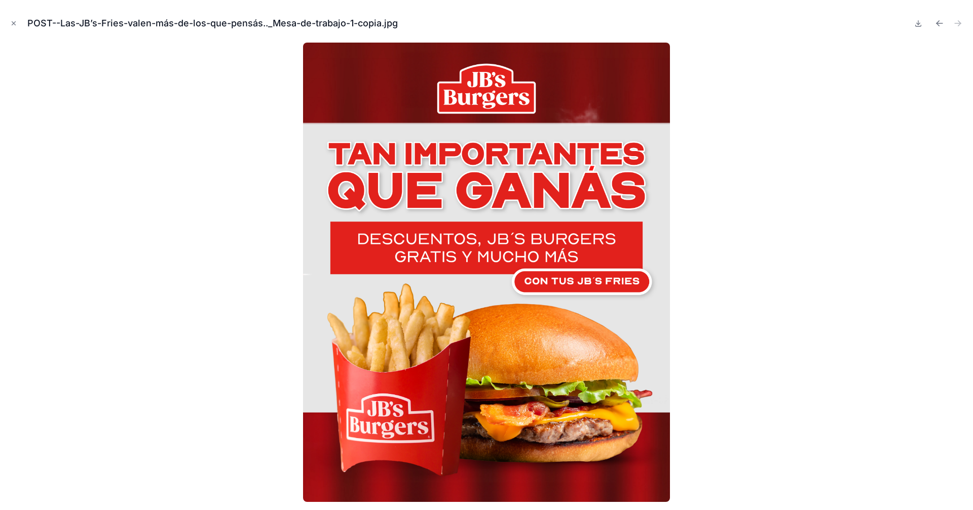
click at [179, 331] on div at bounding box center [486, 272] width 957 height 459
click at [13, 25] on icon "Close modal" at bounding box center [13, 23] width 7 height 7
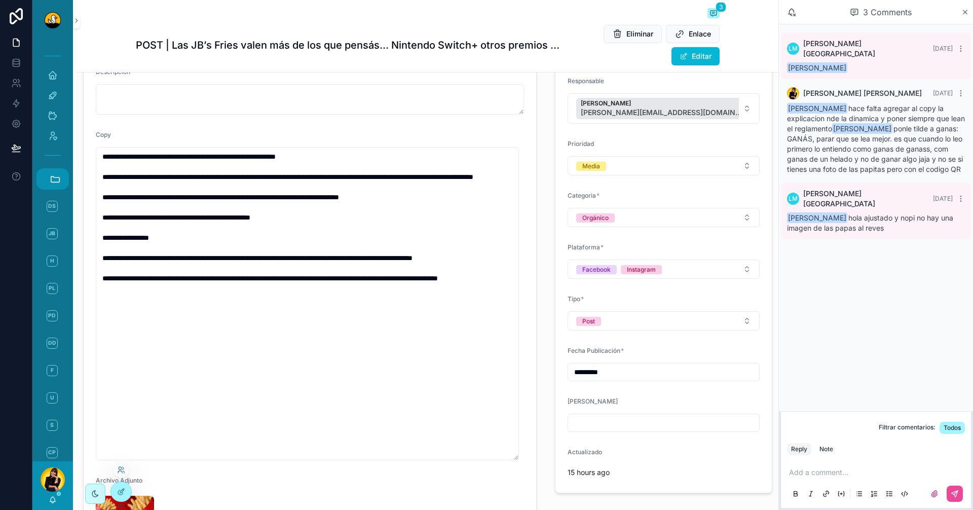
scroll to position [140, 0]
